Goal: Task Accomplishment & Management: Complete application form

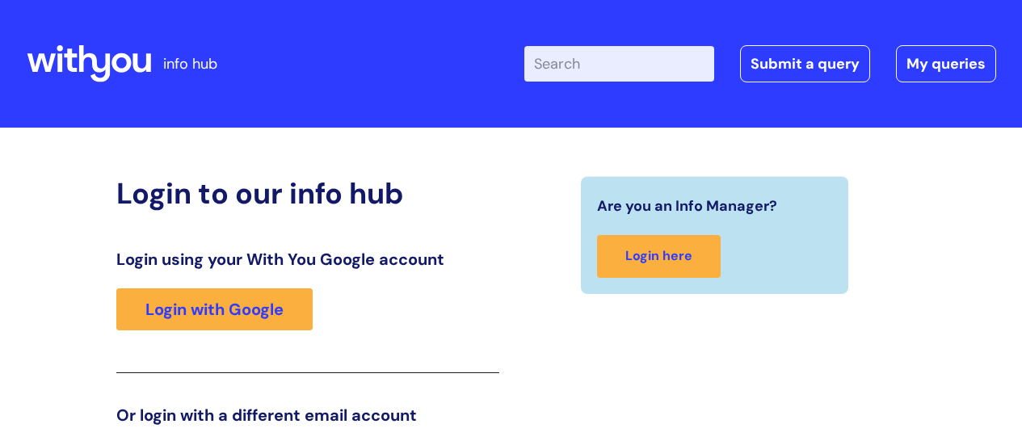
scroll to position [246, 0]
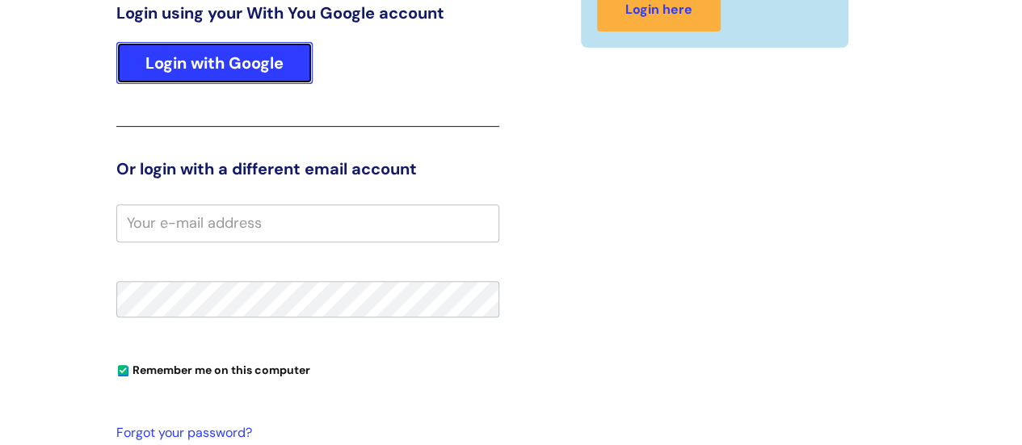
click at [227, 64] on link "Login with Google" at bounding box center [214, 63] width 196 height 42
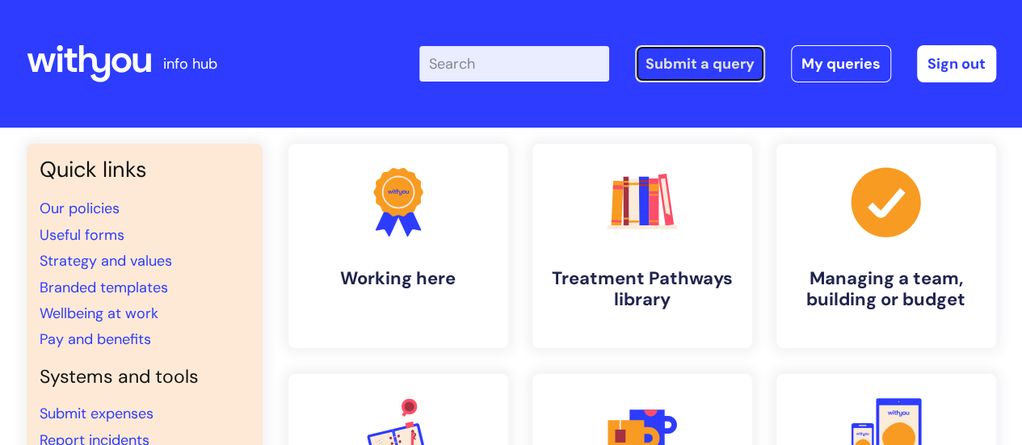
click at [697, 66] on link "Submit a query" at bounding box center [700, 63] width 130 height 37
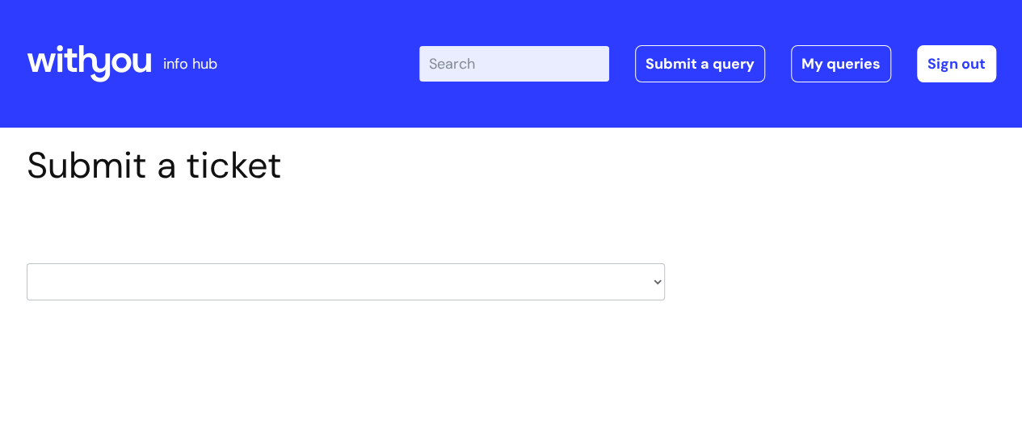
click at [659, 282] on select "HR / People IT and Support Clinical Drug Alerts Finance Accounts Data Support T…" at bounding box center [346, 281] width 638 height 37
select select "it_and_support"
click at [27, 263] on select "HR / People IT and Support Clinical Drug Alerts Finance Accounts Data Support T…" at bounding box center [346, 281] width 638 height 37
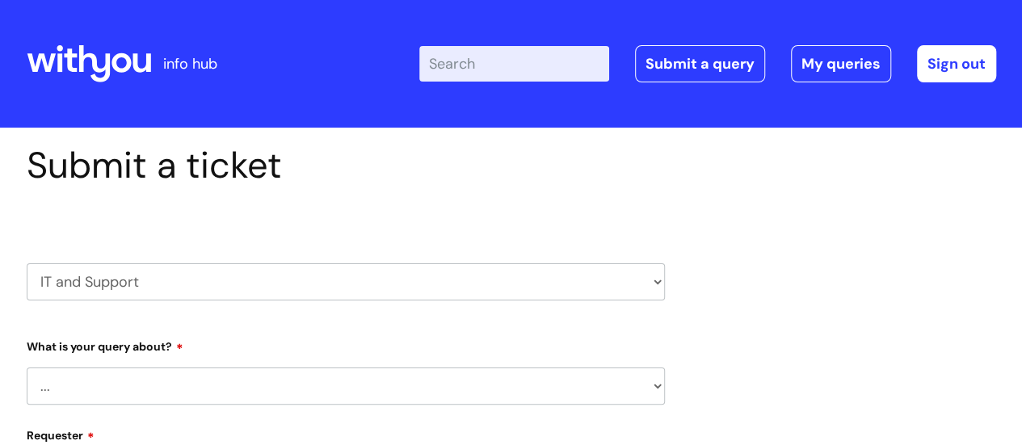
select select "80004286574"
click at [653, 385] on select "... Mobile Phone Reset & MFA Accounts, Starters and Leavers IT Hardware issue I…" at bounding box center [346, 386] width 638 height 37
select select "System/software"
click at [27, 368] on select "... Mobile Phone Reset & MFA Accounts, Starters and Leavers IT Hardware issue I…" at bounding box center [346, 386] width 638 height 37
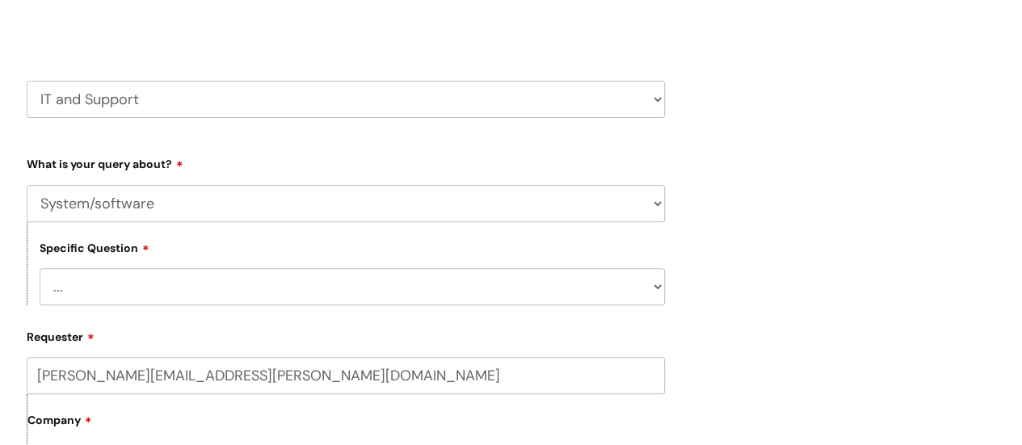
scroll to position [184, 0]
click at [655, 286] on select "... Halo PCMIS Iaptus NHS Email CJSM Email Mitel Another System Google (Workspa…" at bounding box center [352, 285] width 625 height 37
select select "Another System"
click at [40, 267] on select "... Halo PCMIS Iaptus NHS Email CJSM Email Mitel Another System Google (Workspa…" at bounding box center [352, 285] width 625 height 37
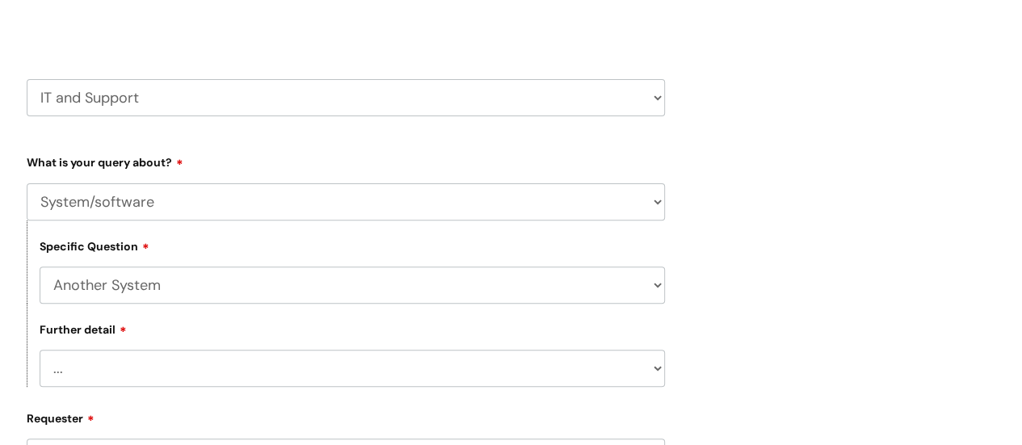
click at [658, 369] on select "... I’ve got a login issue Something else" at bounding box center [352, 368] width 625 height 37
select select "Something else"
click at [40, 351] on select "... I’ve got a login issue Something else" at bounding box center [352, 368] width 625 height 37
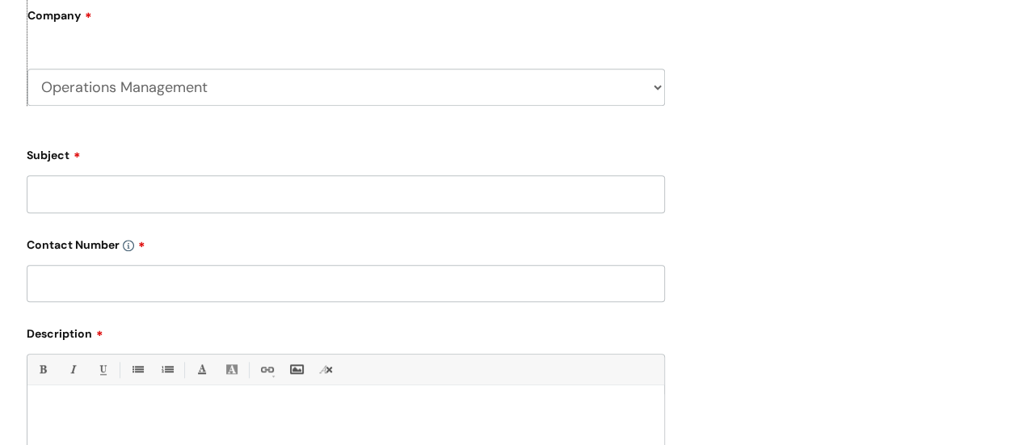
scroll to position [672, 0]
click at [327, 195] on input "Subject" at bounding box center [346, 192] width 638 height 37
type input "Monday.com account"
click at [178, 274] on input "text" at bounding box center [346, 281] width 638 height 37
paste input "07814141071"
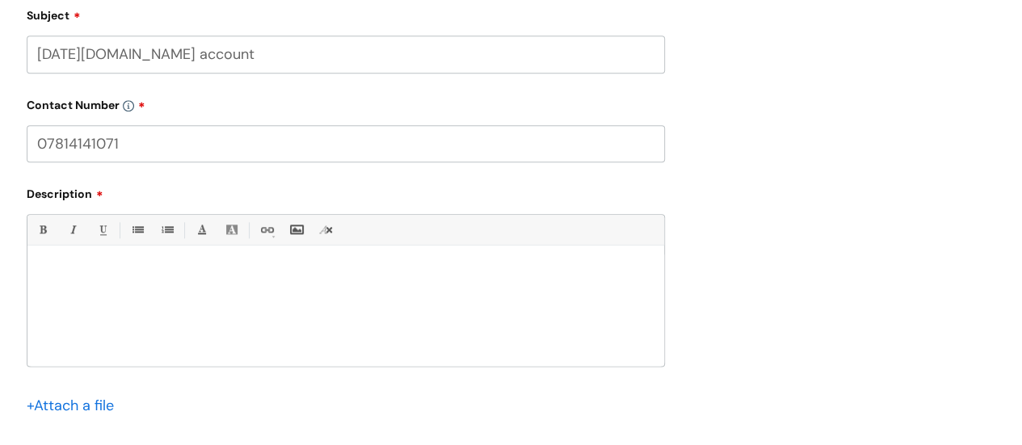
scroll to position [841, 0]
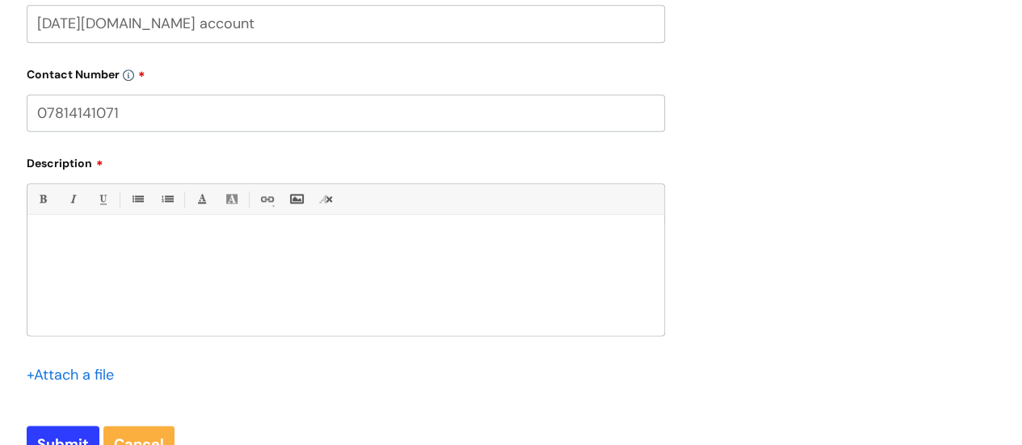
type input "07814141071"
click at [113, 232] on div at bounding box center [345, 280] width 637 height 112
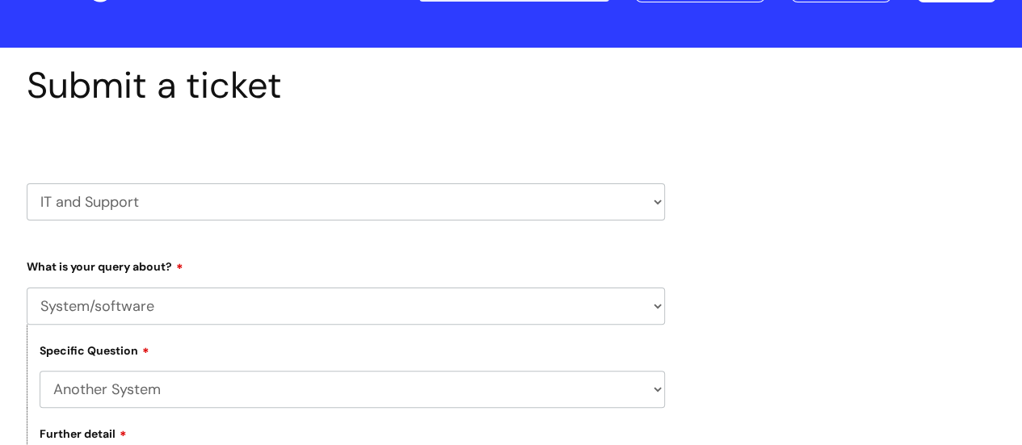
scroll to position [2, 0]
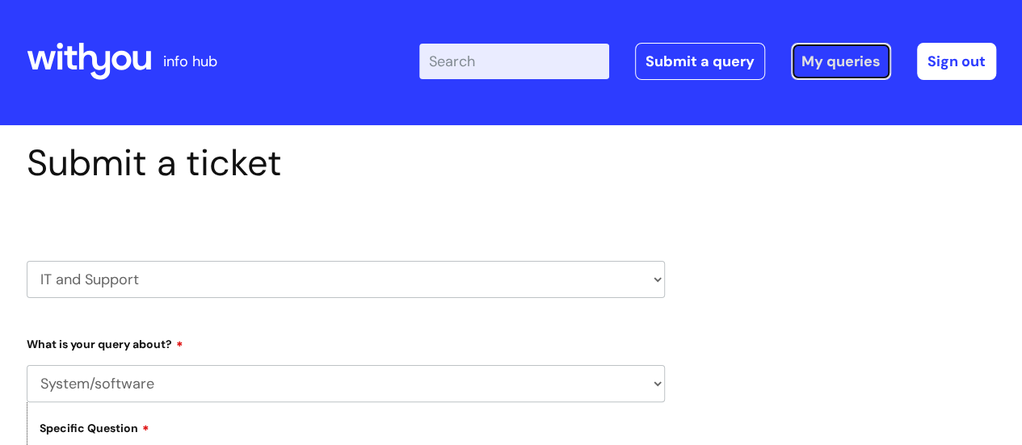
click at [845, 58] on link "My queries" at bounding box center [841, 61] width 100 height 37
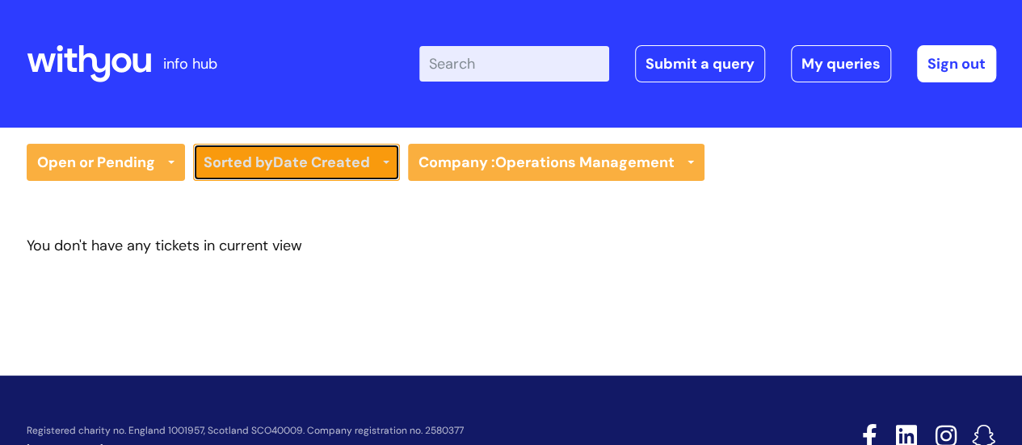
click at [357, 161] on b "Date Created" at bounding box center [321, 162] width 97 height 19
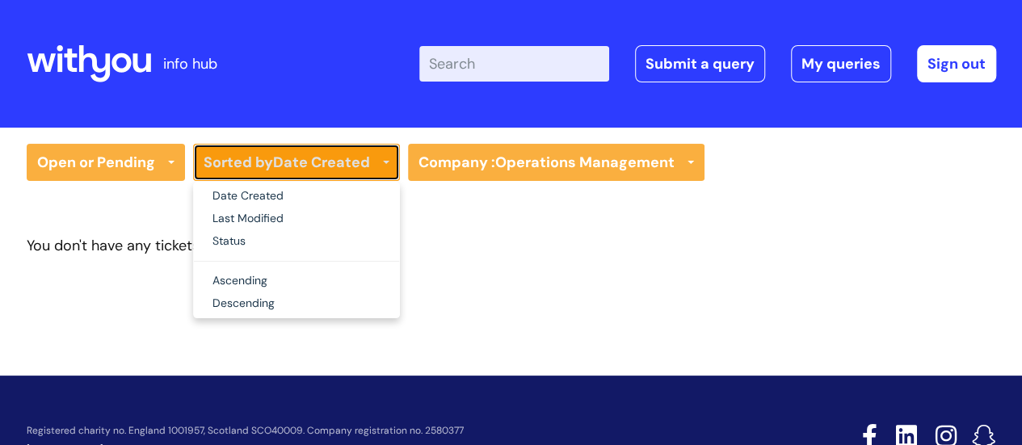
click at [357, 161] on b "Date Created" at bounding box center [321, 162] width 97 height 19
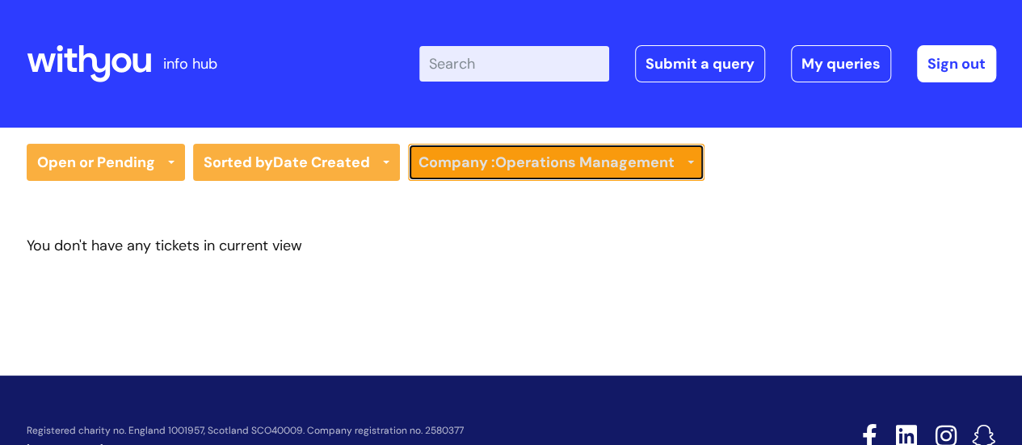
click at [676, 163] on link "Company : Operations Management" at bounding box center [556, 162] width 297 height 37
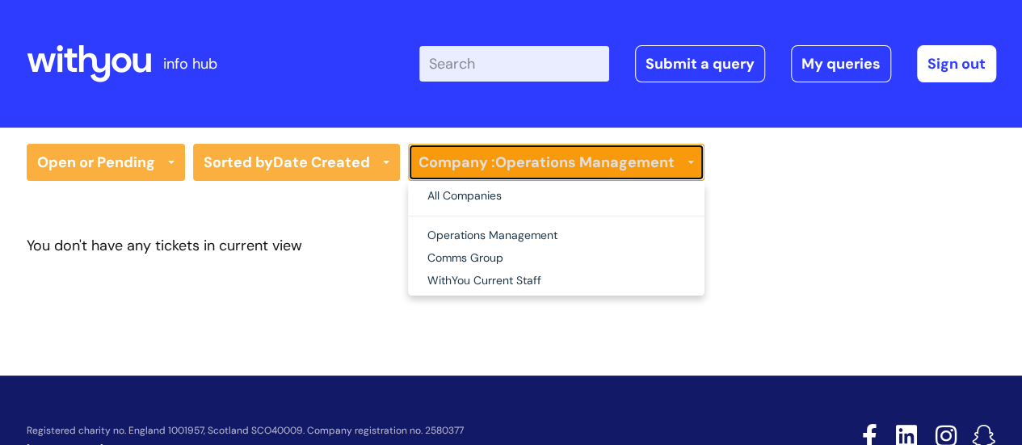
click at [676, 163] on link "Company : Operations Management" at bounding box center [556, 162] width 297 height 37
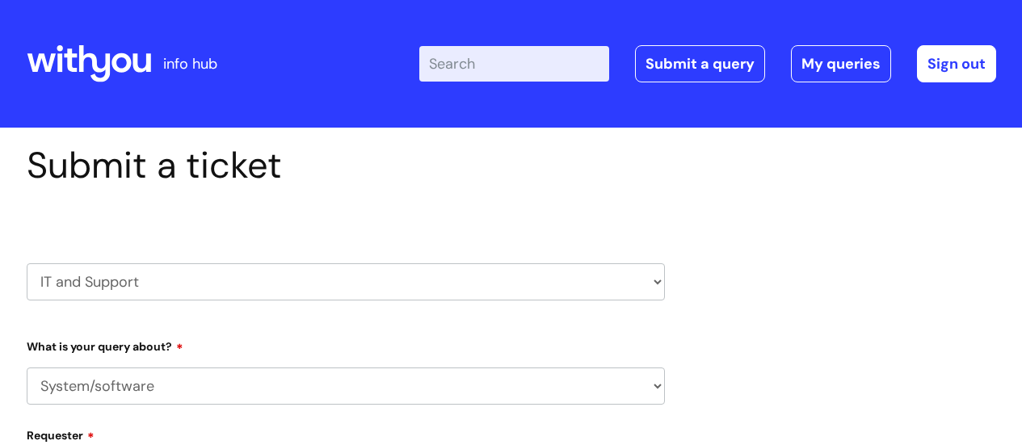
select select "System/software"
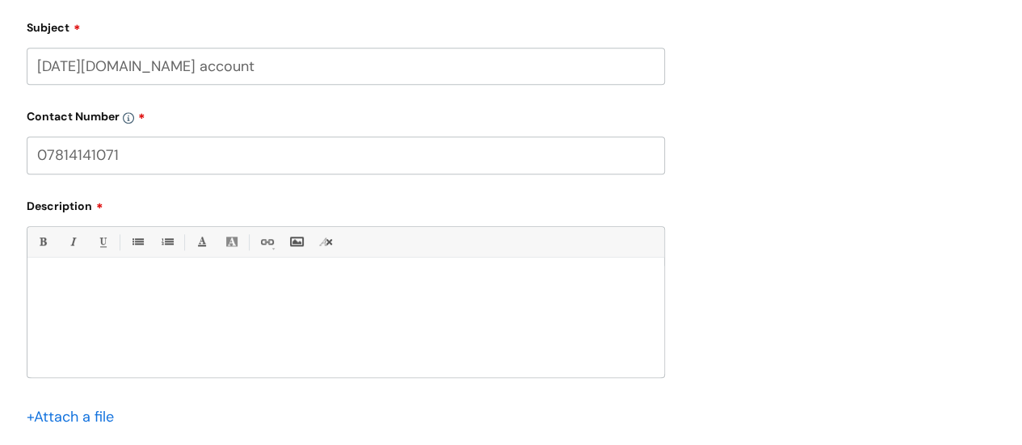
scroll to position [635, 0]
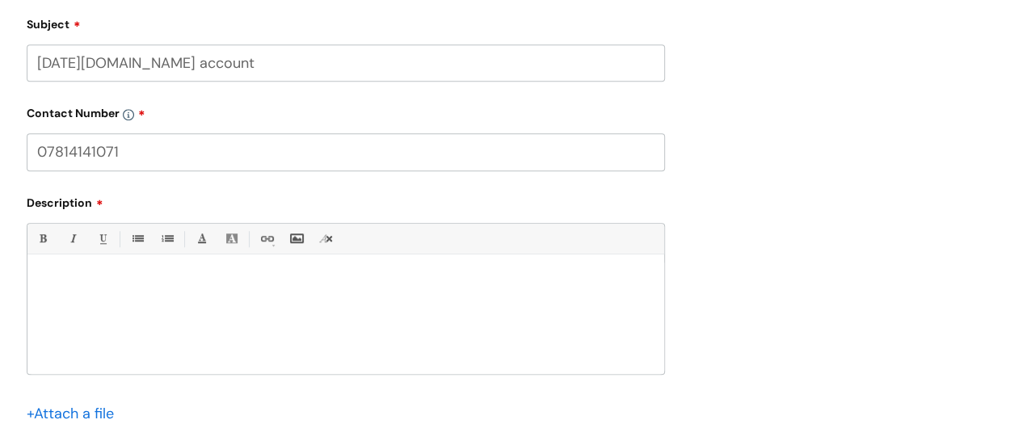
click at [197, 283] on p at bounding box center [346, 282] width 613 height 15
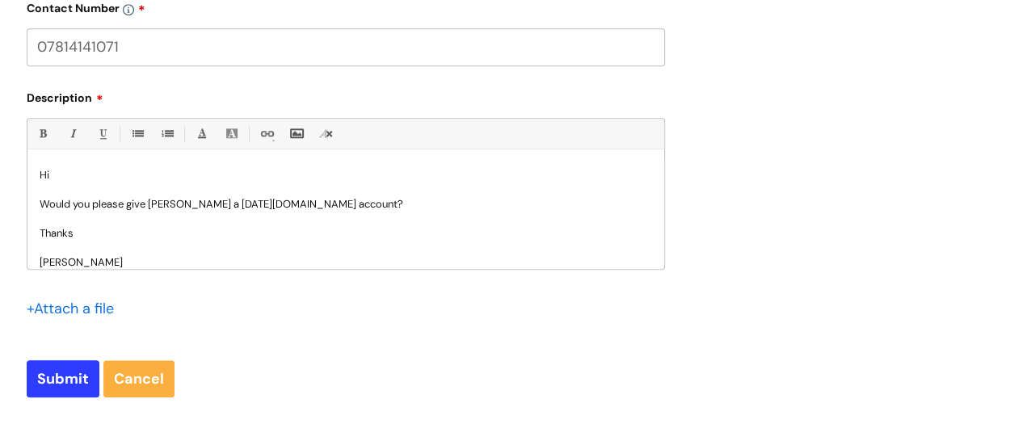
scroll to position [742, 0]
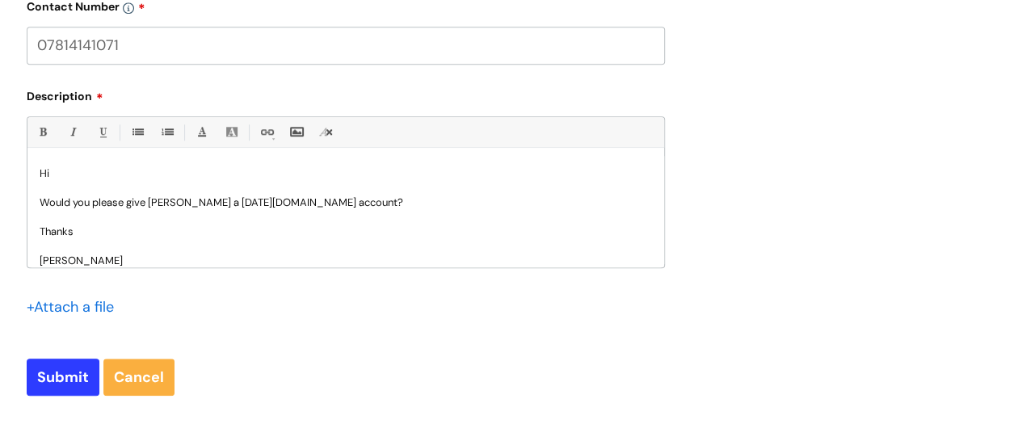
click at [187, 200] on p "Would you please give Hope Hubbard a Monday.com account?" at bounding box center [346, 203] width 613 height 15
click at [58, 369] on input "Submit" at bounding box center [63, 377] width 73 height 37
type input "Please Wait..."
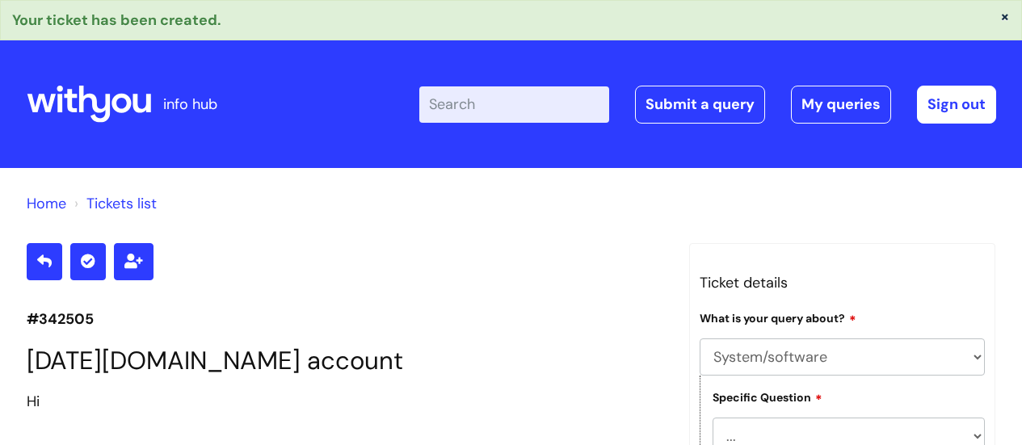
select select "System/software"
click at [853, 103] on link "My queries" at bounding box center [841, 104] width 100 height 37
